Goal: Information Seeking & Learning: Learn about a topic

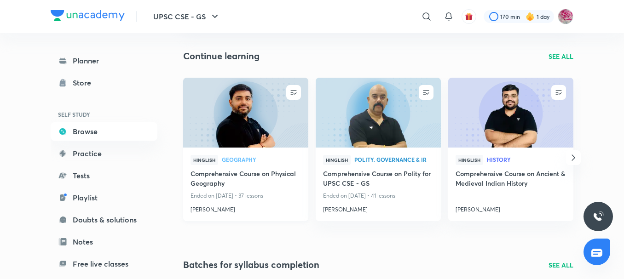
scroll to position [110, 0]
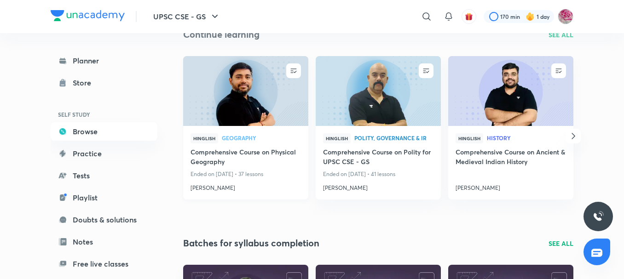
click at [213, 189] on h4 "[PERSON_NAME]" at bounding box center [245, 186] width 110 height 12
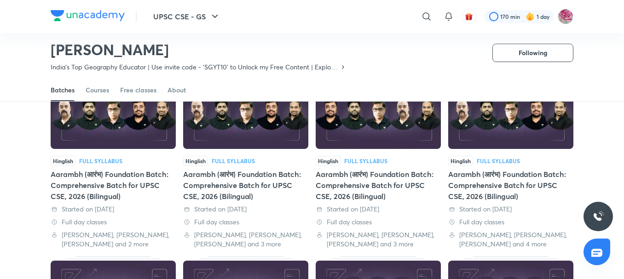
scroll to position [86, 0]
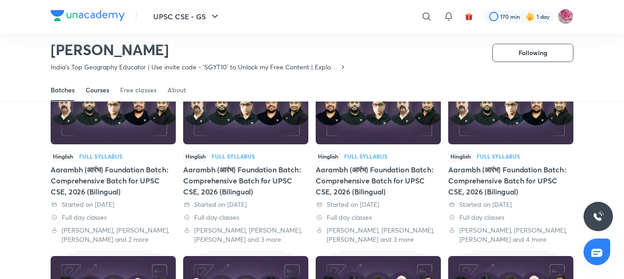
click at [92, 88] on div "Courses" at bounding box center [97, 90] width 23 height 9
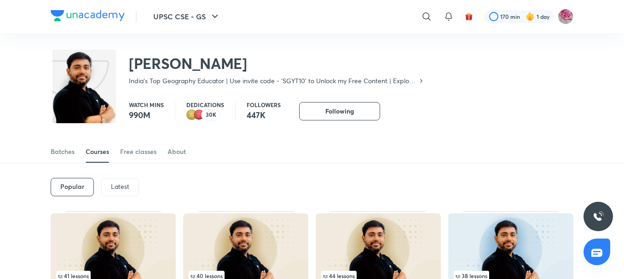
click at [121, 186] on p "Latest" at bounding box center [120, 186] width 18 height 7
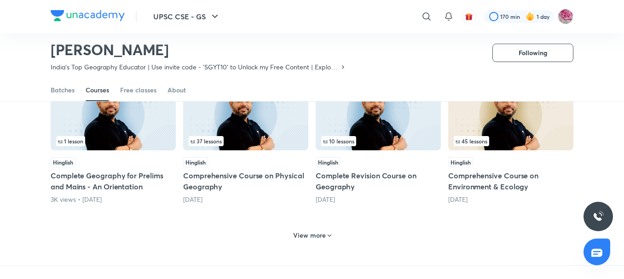
scroll to position [388, 0]
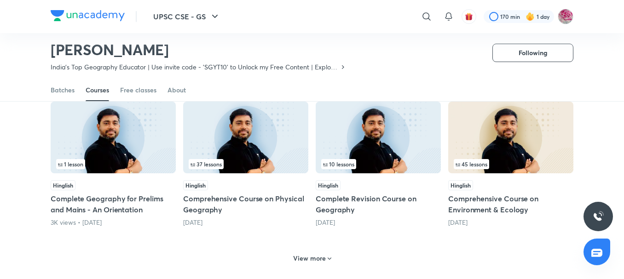
click at [264, 153] on img at bounding box center [245, 138] width 125 height 72
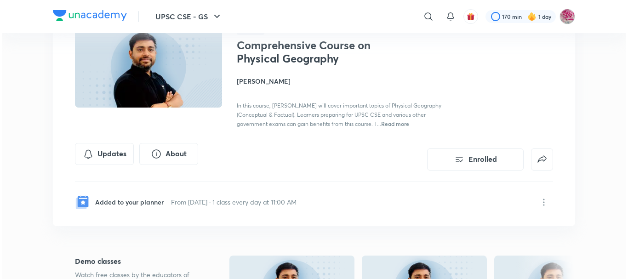
scroll to position [78, 0]
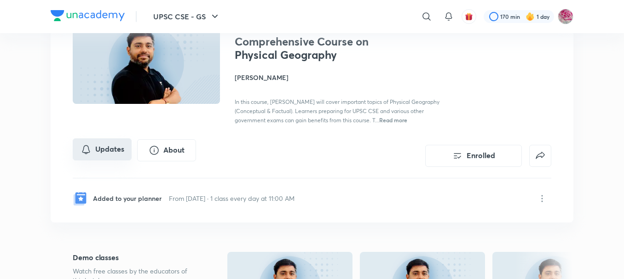
click at [99, 161] on button "Updates" at bounding box center [102, 149] width 59 height 22
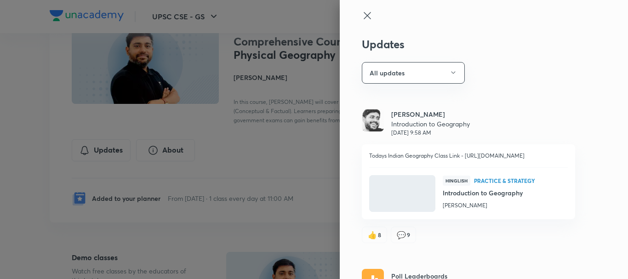
scroll to position [0, 0]
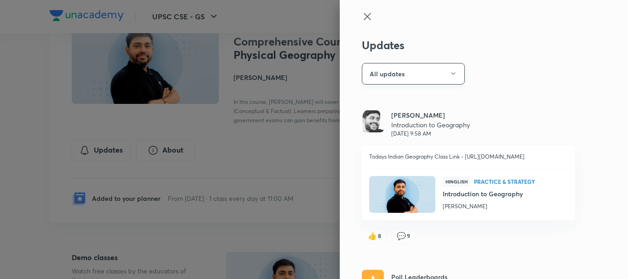
click at [429, 80] on button "All updates" at bounding box center [413, 74] width 103 height 22
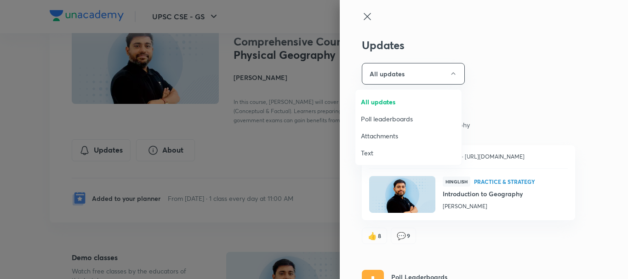
click at [414, 133] on span "Attachments" at bounding box center [408, 136] width 95 height 10
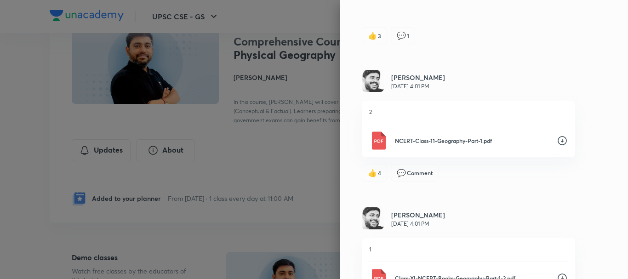
scroll to position [367, 0]
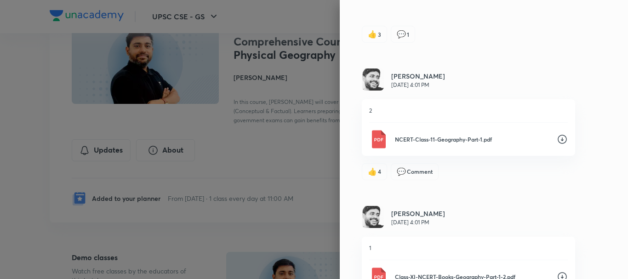
click at [558, 141] on icon at bounding box center [562, 139] width 9 height 9
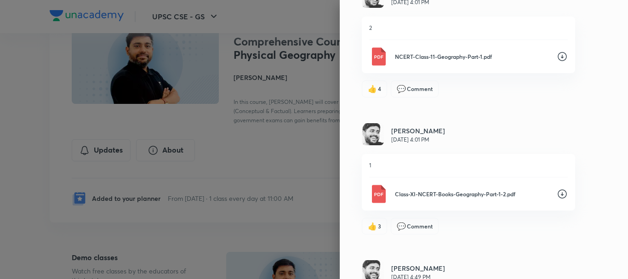
scroll to position [457, 0]
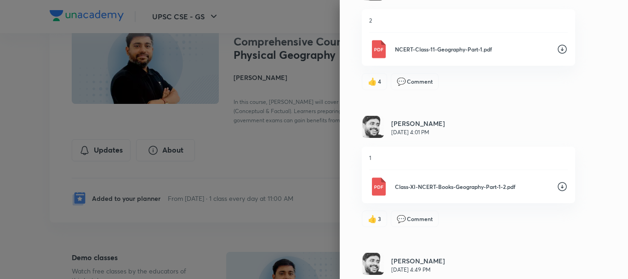
click at [557, 185] on icon at bounding box center [562, 186] width 11 height 11
click at [557, 186] on icon at bounding box center [562, 186] width 11 height 11
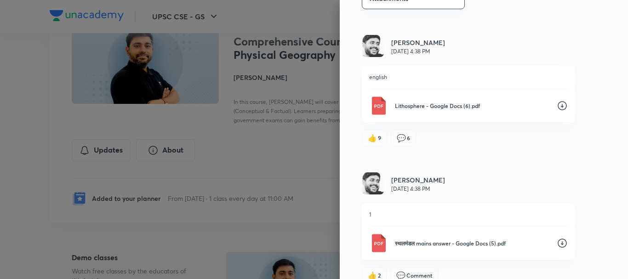
scroll to position [0, 0]
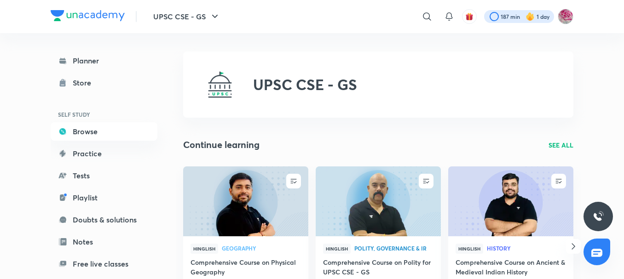
click at [519, 17] on div at bounding box center [519, 16] width 70 height 13
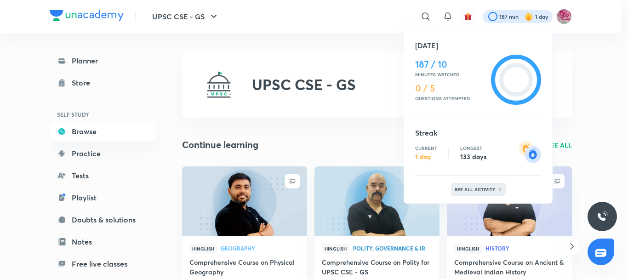
click at [474, 187] on p "See all activity" at bounding box center [476, 190] width 43 height 6
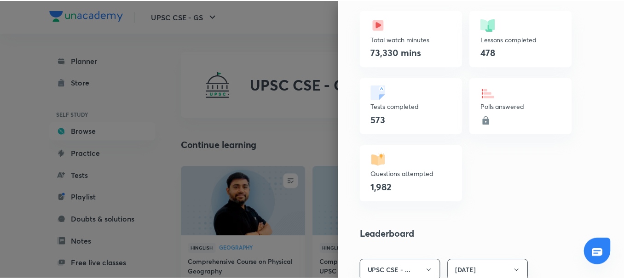
scroll to position [314, 0]
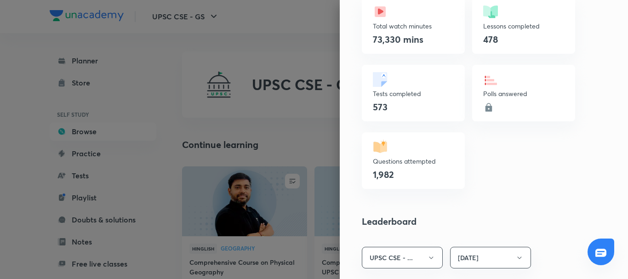
click at [264, 28] on div at bounding box center [314, 139] width 628 height 279
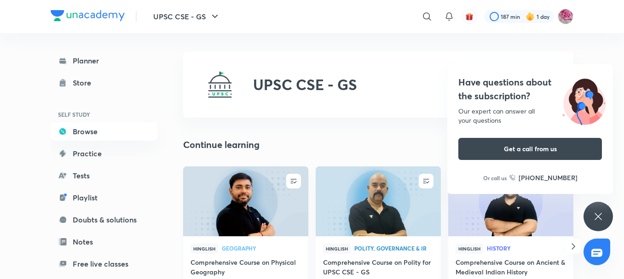
click at [250, 217] on img at bounding box center [245, 201] width 127 height 71
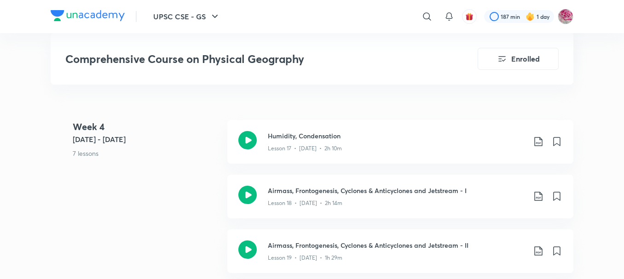
scroll to position [1526, 0]
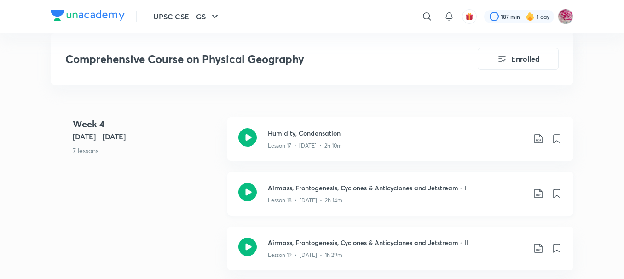
click at [343, 178] on div "Airmass, Frontogenesis, Cyclones & Anticyclones and Jetstream - I Lesson 18 • M…" at bounding box center [400, 194] width 346 height 44
